Goal: Task Accomplishment & Management: Manage account settings

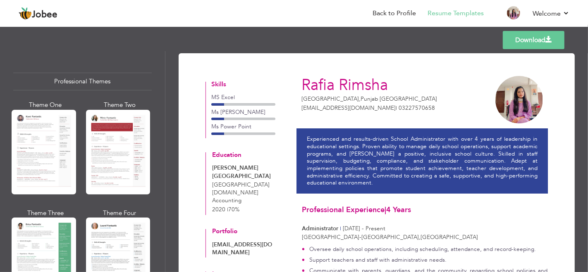
scroll to position [998, 0]
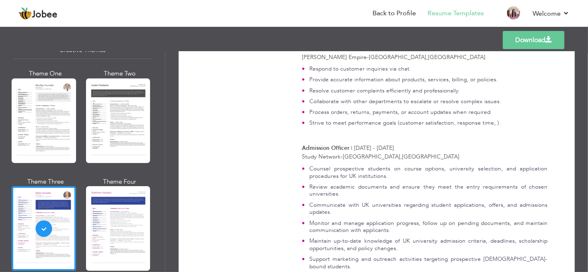
scroll to position [468, 0]
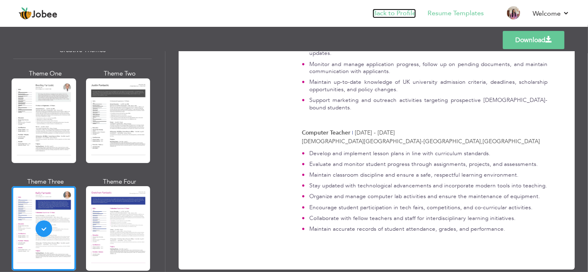
click at [404, 17] on link "Back to Profile" at bounding box center [393, 14] width 43 height 10
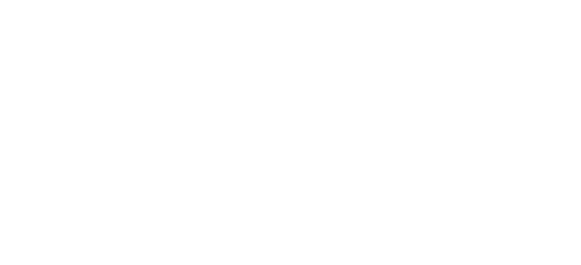
click at [0, 0] on li "Settings" at bounding box center [0, 0] width 0 height 0
click at [0, 0] on link "{{profile}}" at bounding box center [0, 0] width 0 height 0
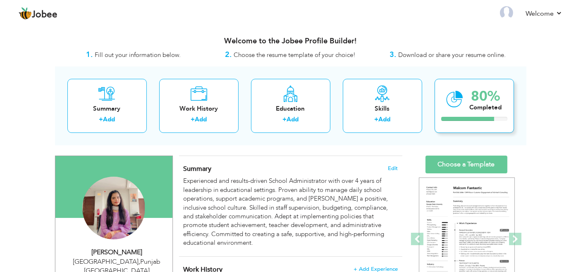
click at [469, 107] on div "Completed" at bounding box center [485, 107] width 32 height 9
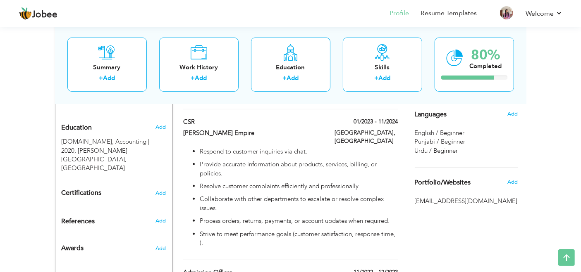
scroll to position [375, 0]
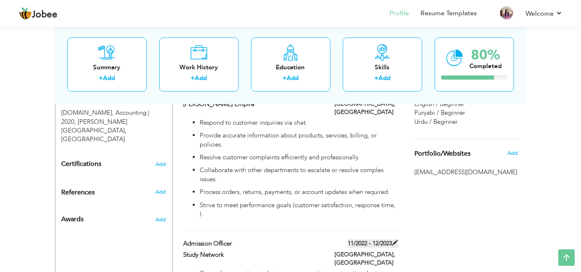
click at [386, 240] on label "11/2022 - 12/2023" at bounding box center [372, 244] width 50 height 8
type input "Admission Officer"
type input "Study Network"
type input "11/2022"
type input "12/2023"
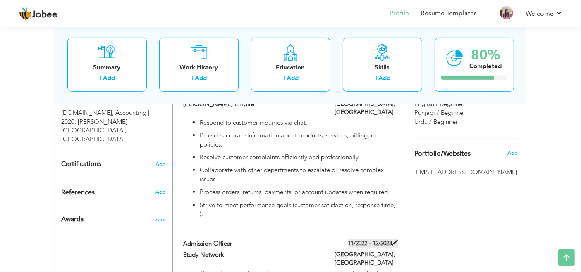
type input "[GEOGRAPHIC_DATA]"
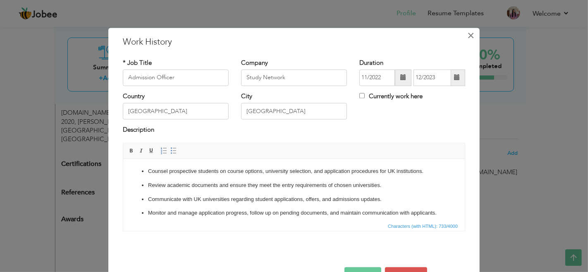
click at [469, 34] on span "×" at bounding box center [470, 35] width 7 height 15
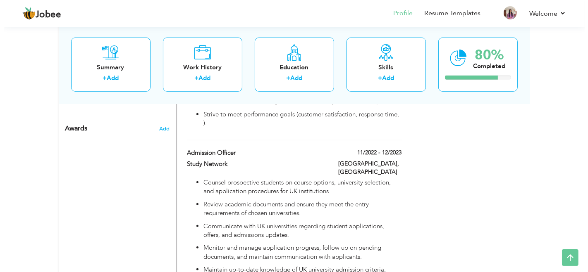
scroll to position [463, 0]
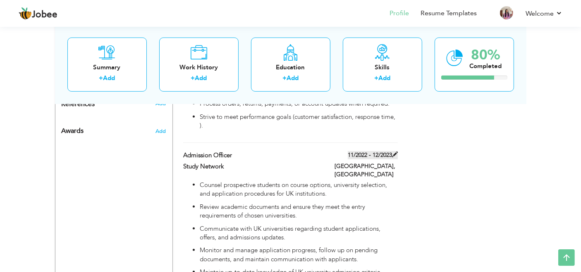
click at [361, 151] on label "11/2022 - 12/2023" at bounding box center [372, 155] width 50 height 8
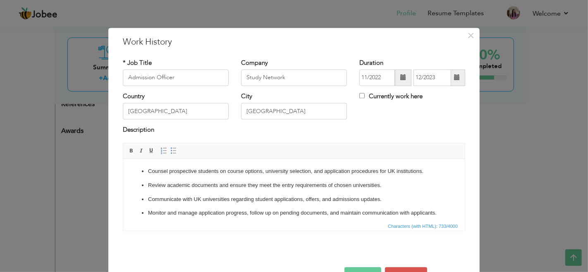
click at [400, 80] on span at bounding box center [403, 78] width 6 height 6
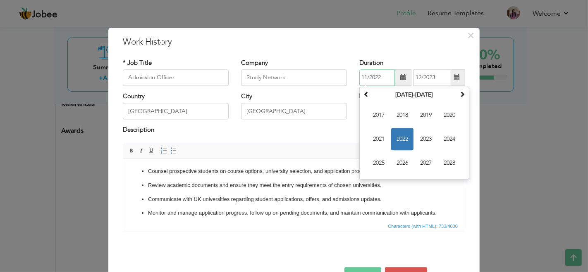
click at [364, 78] on input "11/2022" at bounding box center [377, 77] width 36 height 17
click at [400, 139] on span "2022" at bounding box center [402, 139] width 22 height 22
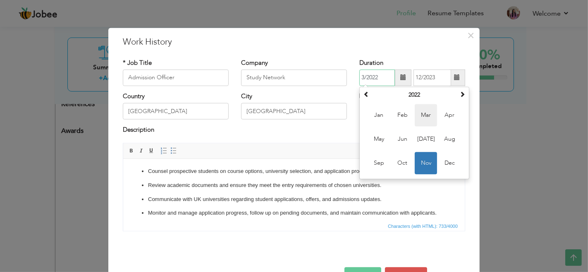
click at [420, 116] on span "Mar" at bounding box center [425, 115] width 22 height 22
type input "03/2022"
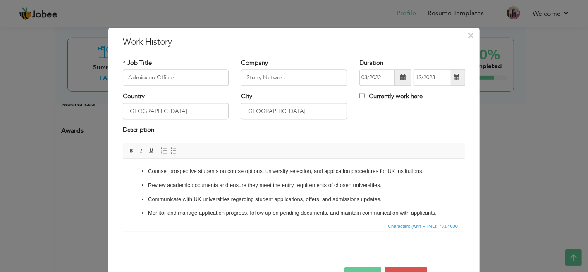
click at [420, 116] on div "Country Pakistan City lahore Currently work here" at bounding box center [294, 108] width 355 height 33
click at [454, 80] on span at bounding box center [457, 78] width 6 height 6
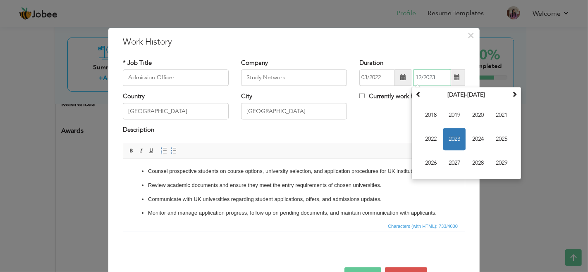
click at [453, 142] on span "2023" at bounding box center [454, 139] width 22 height 22
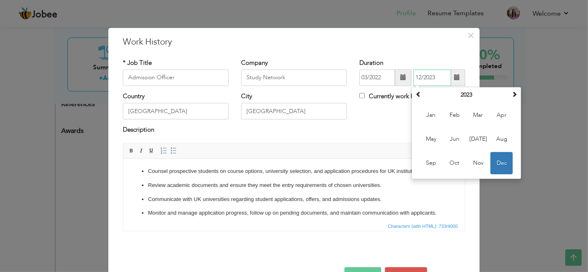
click at [496, 163] on span "Dec" at bounding box center [501, 163] width 22 height 22
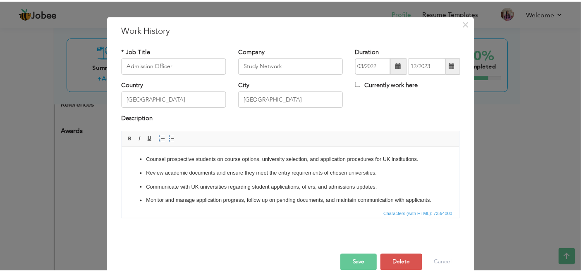
scroll to position [25, 0]
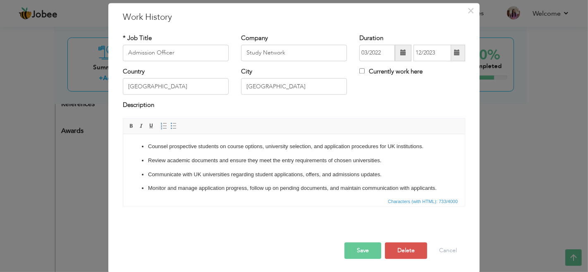
click at [349, 247] on button "Save" at bounding box center [362, 251] width 37 height 17
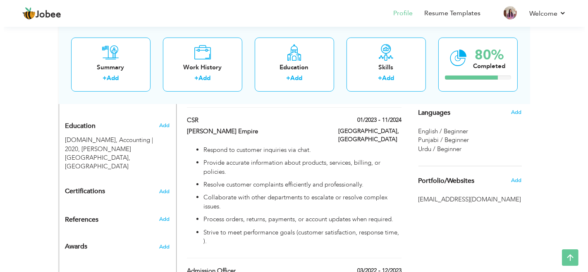
scroll to position [341, 0]
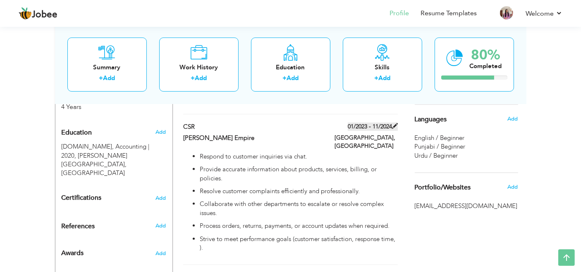
click at [363, 123] on label "01/2023 - 11/2024" at bounding box center [372, 127] width 50 height 8
type input "CSR"
type input "[PERSON_NAME] Empire"
type input "01/2023"
type input "11/2024"
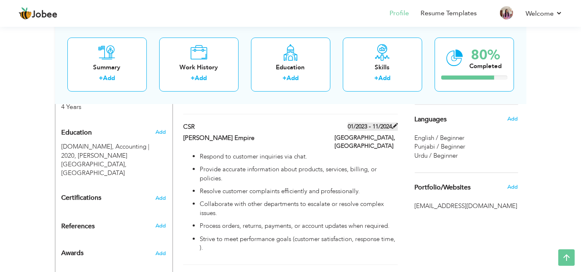
type input "[GEOGRAPHIC_DATA]"
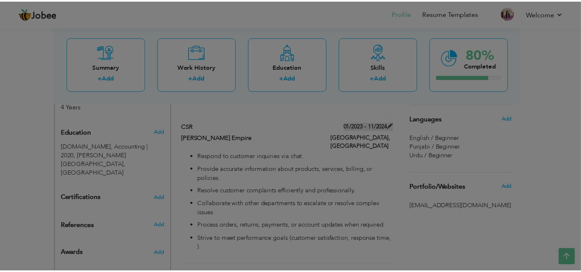
scroll to position [0, 0]
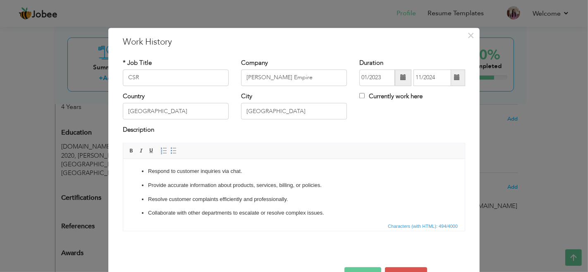
click at [397, 73] on span at bounding box center [403, 77] width 17 height 17
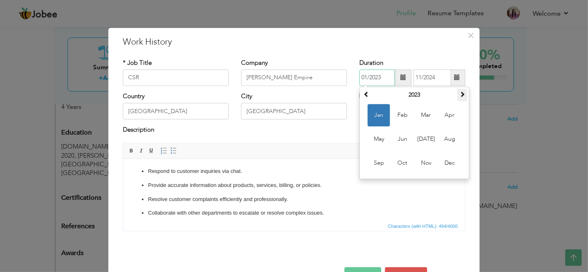
click at [459, 95] on span at bounding box center [462, 94] width 6 height 6
click at [364, 268] on button "Save" at bounding box center [362, 275] width 37 height 17
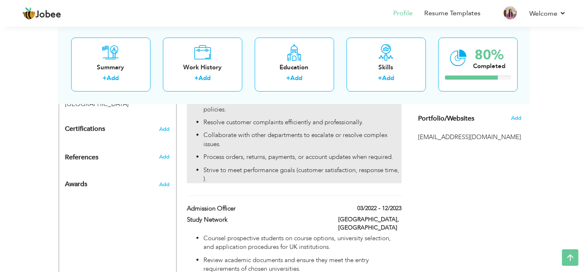
scroll to position [409, 0]
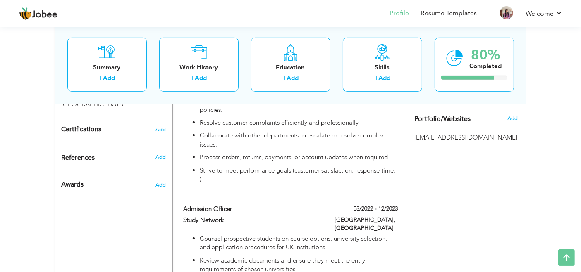
click at [472, 135] on span "[EMAIL_ADDRESS][DOMAIN_NAME]" at bounding box center [465, 137] width 103 height 9
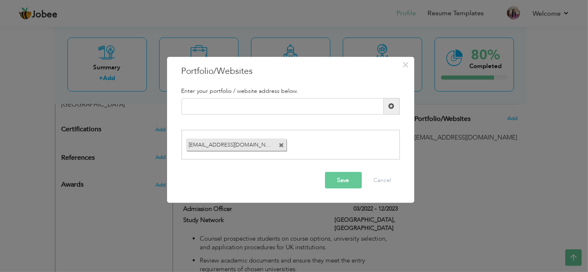
click at [282, 146] on span at bounding box center [281, 145] width 5 height 5
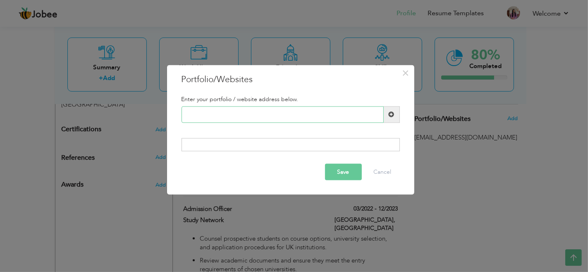
click at [266, 114] on input "text" at bounding box center [282, 114] width 202 height 17
paste input "https://www.linkedin.com/in/rafia-nehmat-31a558328?utm_source=share&utm_campaig…"
type input "https://www.linkedin.com/in/rafia-nehmat-31a558328?utm_source=share&utm_campaig…"
click at [345, 169] on button "Save" at bounding box center [343, 172] width 37 height 17
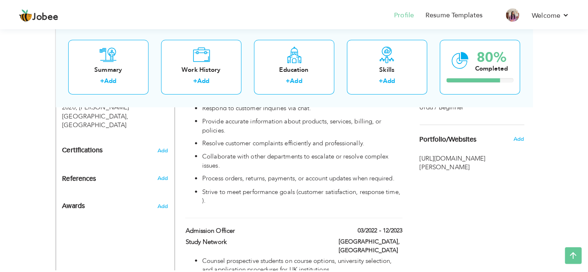
scroll to position [394, 0]
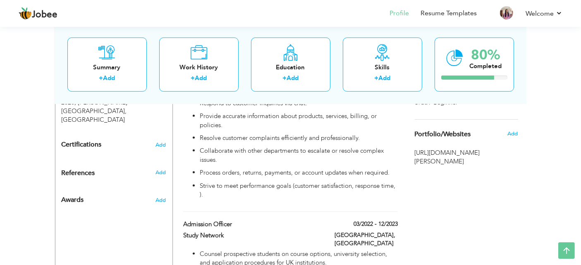
click at [523, 197] on div "Choose a Template ‹" at bounding box center [467, 186] width 118 height 848
click at [464, 166] on span "https://www.linkedin.com/in/rafia-nehmat-31a558328?utm_source=share&utm_campaig…" at bounding box center [465, 158] width 103 height 18
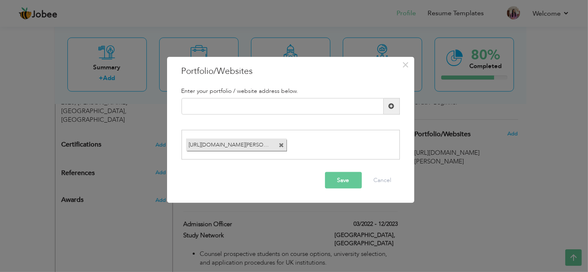
click at [280, 146] on span at bounding box center [281, 145] width 5 height 5
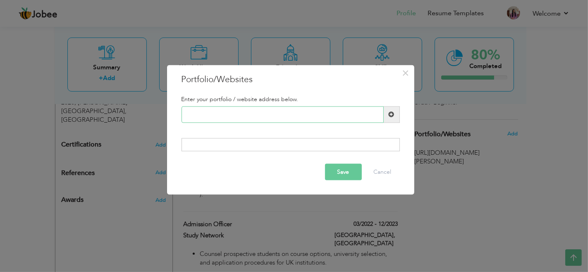
click at [252, 107] on input "text" at bounding box center [282, 114] width 202 height 17
paste input "https://www.linkedin.com/in/rafia-nehmat-31a558328?utm_source=share&utm_campaig…"
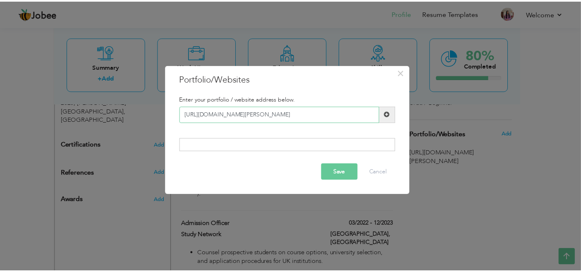
scroll to position [0, 0]
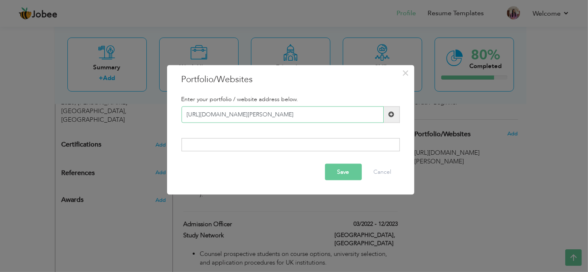
type input "https://www.linkedin.com/in/rafia-nehmat-31a558328"
click at [341, 172] on button "Save" at bounding box center [343, 172] width 37 height 17
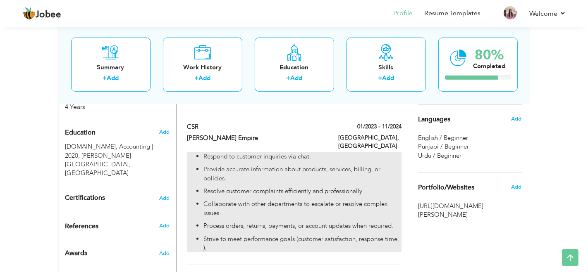
scroll to position [348, 0]
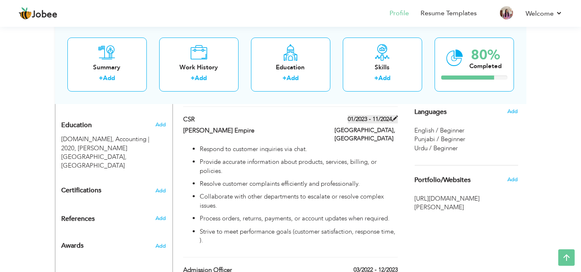
click at [364, 115] on label "01/2023 - 11/2024" at bounding box center [372, 119] width 50 height 8
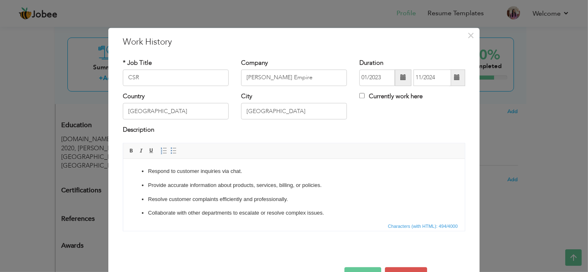
click at [400, 79] on span at bounding box center [403, 78] width 6 height 6
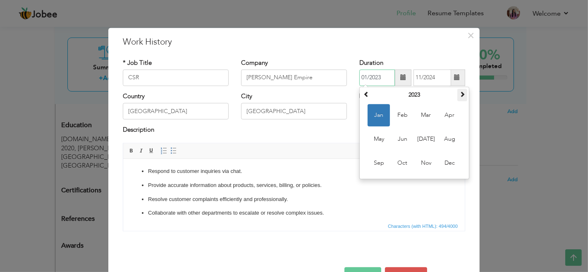
click at [459, 95] on span at bounding box center [462, 94] width 6 height 6
click at [376, 110] on span "Jan" at bounding box center [378, 115] width 22 height 22
type input "01/2024"
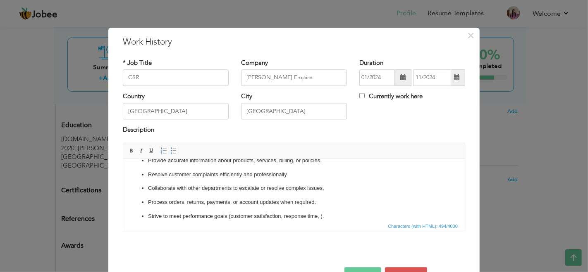
scroll to position [33, 0]
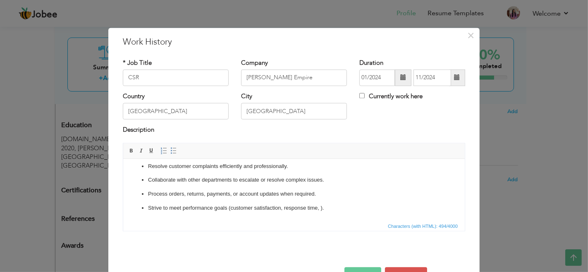
click at [360, 271] on button "Save" at bounding box center [362, 275] width 37 height 17
click at [360, 271] on button "Save" at bounding box center [359, 275] width 43 height 17
click at [467, 35] on span "×" at bounding box center [470, 35] width 7 height 15
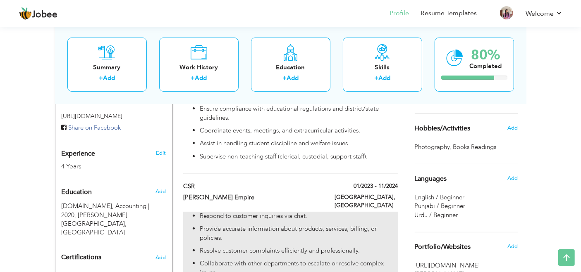
scroll to position [280, 0]
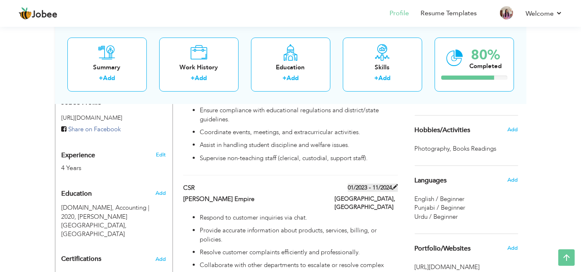
click at [366, 184] on label "01/2023 - 11/2024" at bounding box center [372, 188] width 50 height 8
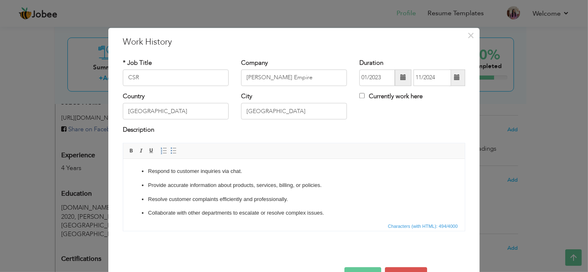
click at [400, 80] on span at bounding box center [403, 78] width 6 height 6
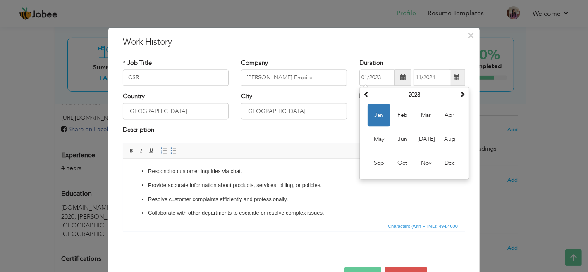
click at [358, 269] on button "Save" at bounding box center [362, 275] width 37 height 17
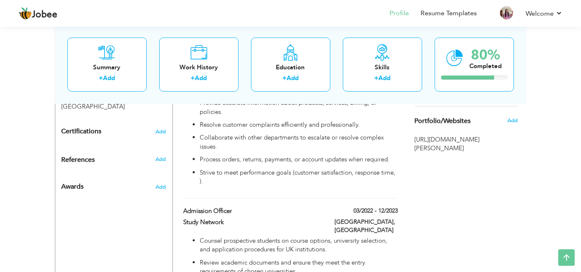
scroll to position [409, 0]
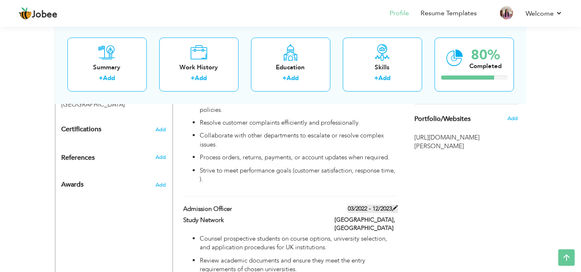
click at [383, 205] on label "03/2022 - 12/2023" at bounding box center [372, 209] width 50 height 8
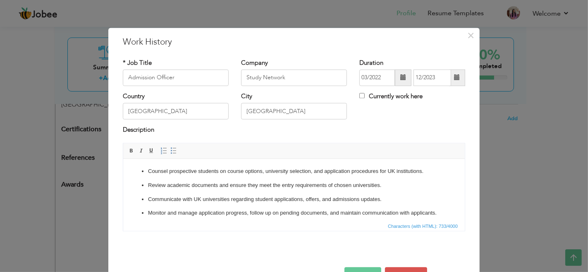
click at [457, 78] on span at bounding box center [457, 77] width 16 height 17
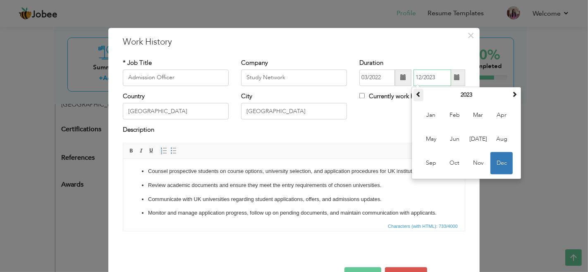
click at [417, 94] on th at bounding box center [418, 95] width 10 height 12
click at [497, 158] on span "Dec" at bounding box center [501, 163] width 22 height 22
type input "12/2022"
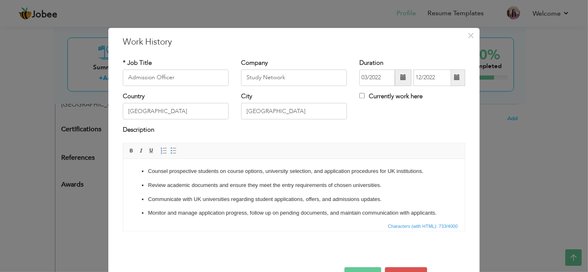
click at [367, 266] on div at bounding box center [294, 258] width 355 height 17
click at [361, 269] on button "Save" at bounding box center [362, 275] width 37 height 17
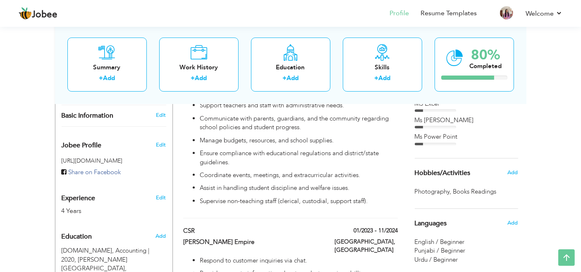
scroll to position [229, 0]
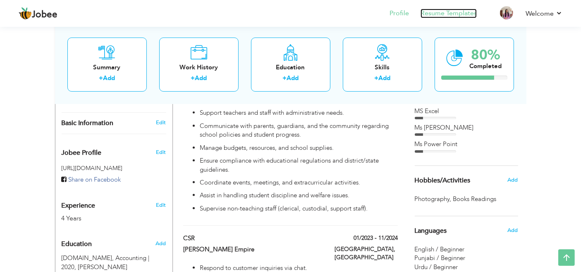
click at [442, 14] on link "Resume Templates" at bounding box center [448, 14] width 56 height 10
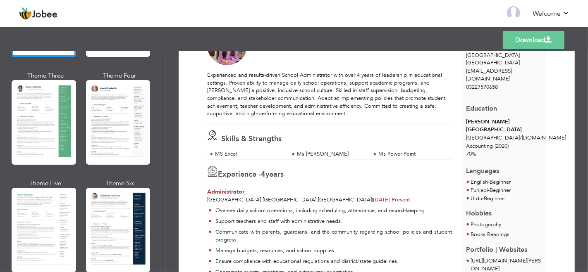
scroll to position [53, 0]
click at [517, 43] on link "Download" at bounding box center [533, 40] width 62 height 18
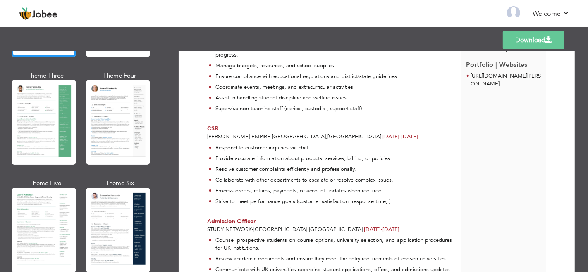
scroll to position [232, 0]
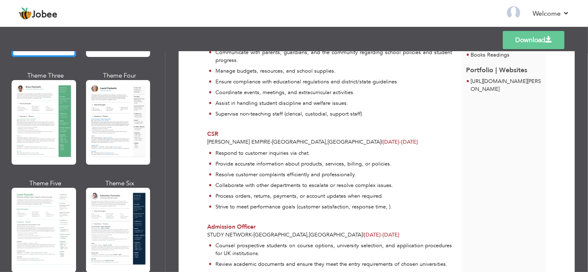
click at [368, 20] on nav "Back to Profile Resume Templates Resume Templates Cover Letters About My Resume…" at bounding box center [294, 14] width 550 height 22
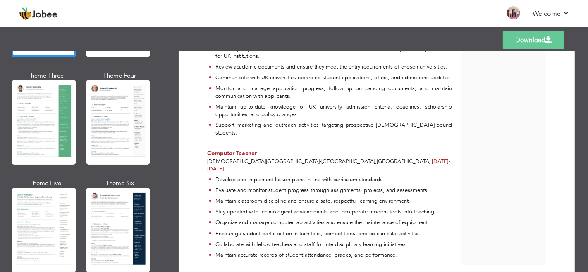
scroll to position [454, 0]
